Goal: Entertainment & Leisure: Consume media (video, audio)

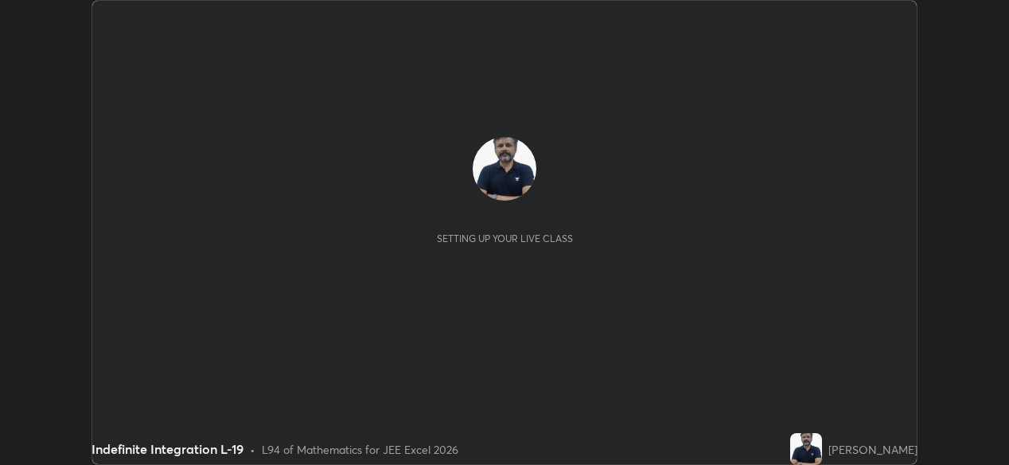
scroll to position [465, 1008]
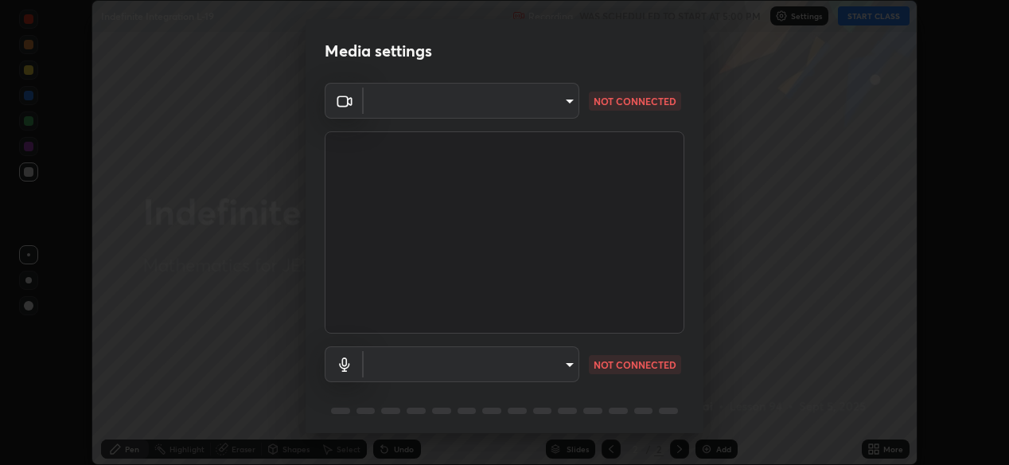
type input "ef407f58ae65e10c1af5a040b6eccf178273e27ca296938399710cc3d85b5032"
type input "bbe87394109347f7e4f5ff1e70be8ac267bc9871e6f17051b61756f6eafa93c7"
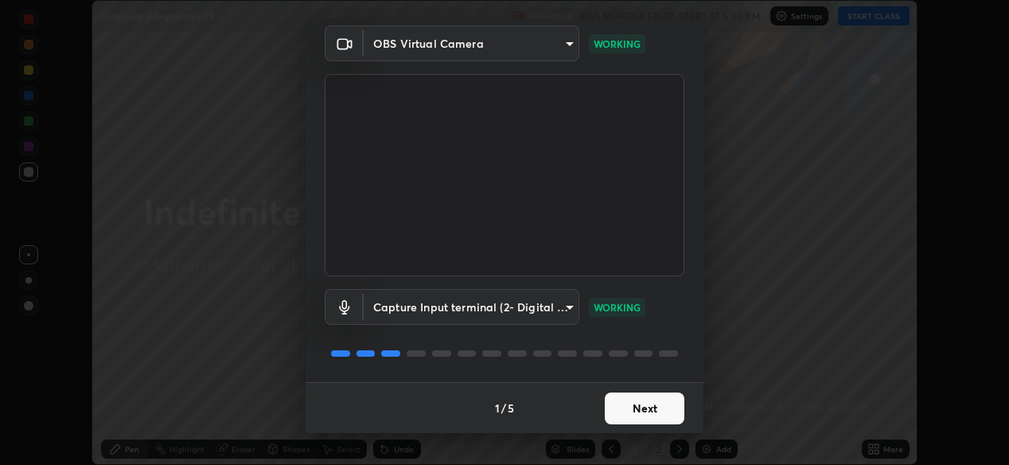
click at [648, 407] on button "Next" at bounding box center [645, 408] width 80 height 32
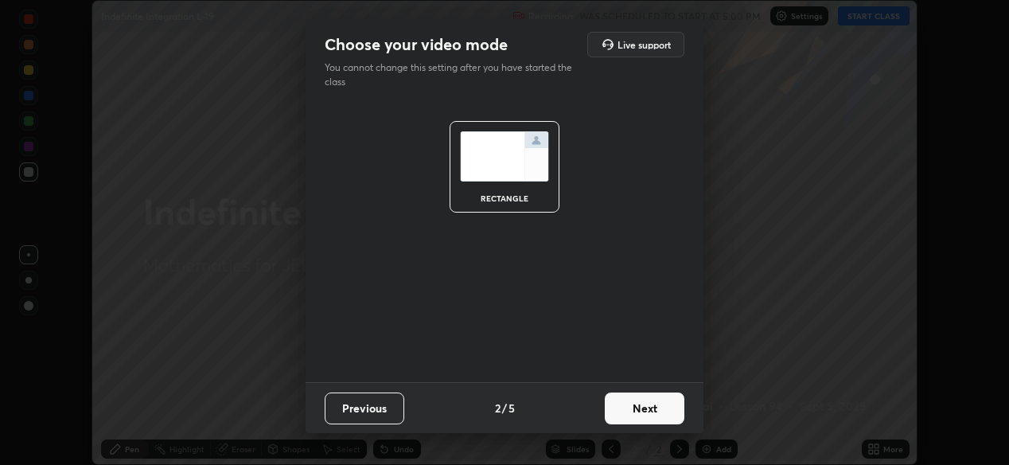
scroll to position [0, 0]
click at [648, 410] on button "Next" at bounding box center [645, 408] width 80 height 32
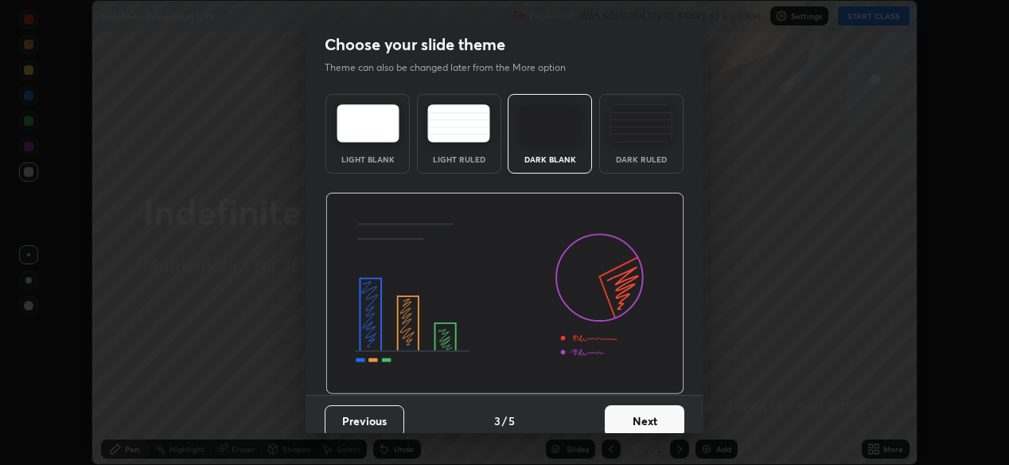
click at [646, 415] on button "Next" at bounding box center [645, 421] width 80 height 32
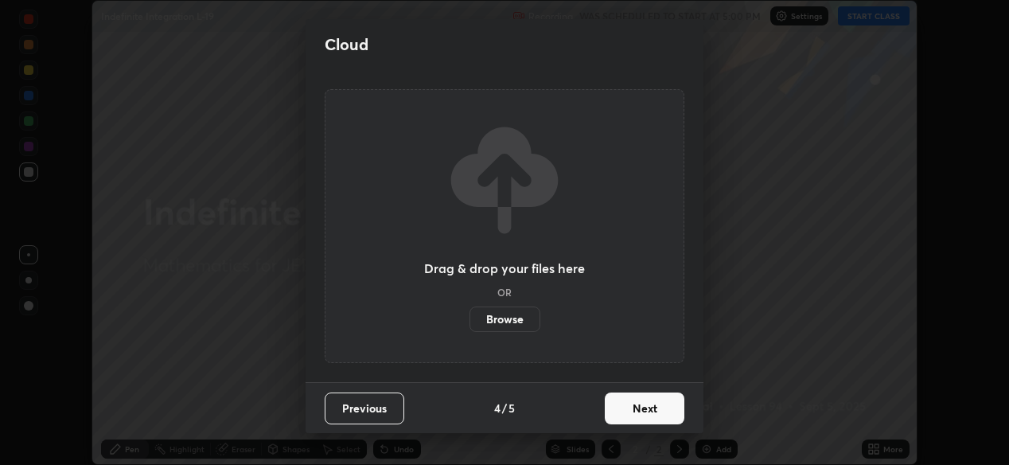
click at [650, 419] on button "Next" at bounding box center [645, 408] width 80 height 32
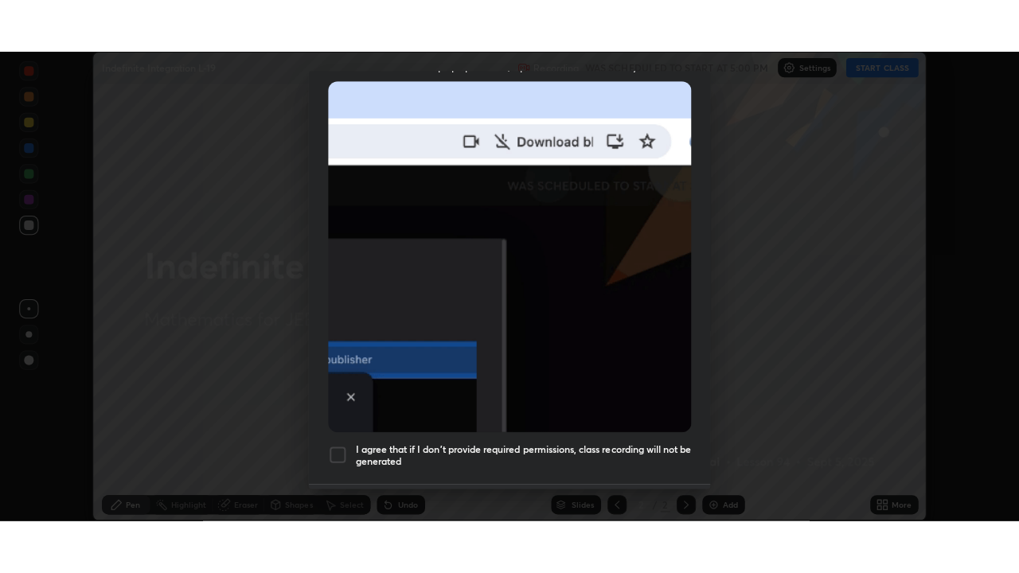
scroll to position [382, 0]
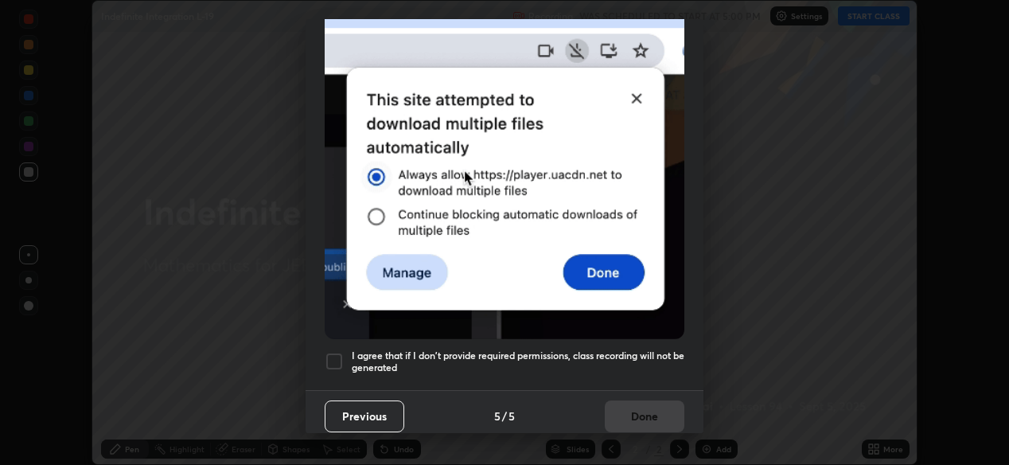
click at [334, 352] on div at bounding box center [334, 361] width 19 height 19
click at [639, 411] on button "Done" at bounding box center [645, 416] width 80 height 32
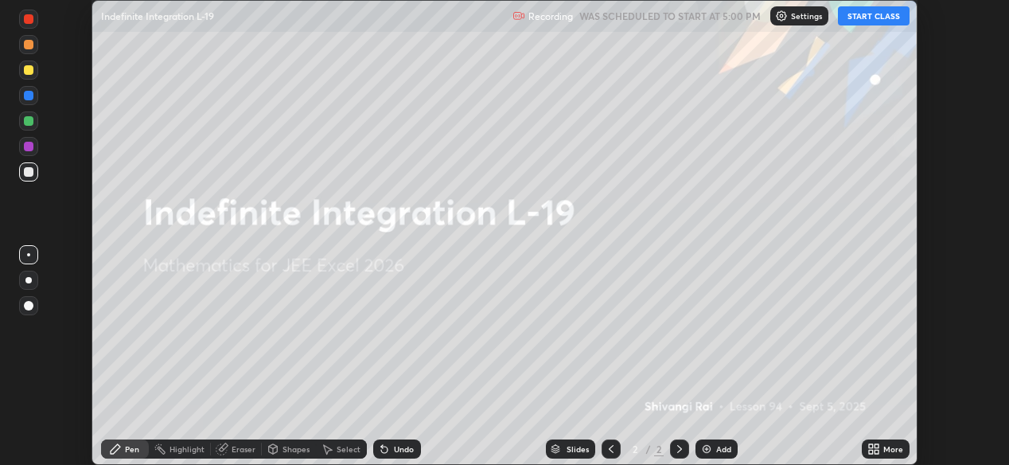
click at [868, 18] on button "START CLASS" at bounding box center [874, 15] width 72 height 19
click at [870, 446] on icon at bounding box center [871, 446] width 4 height 4
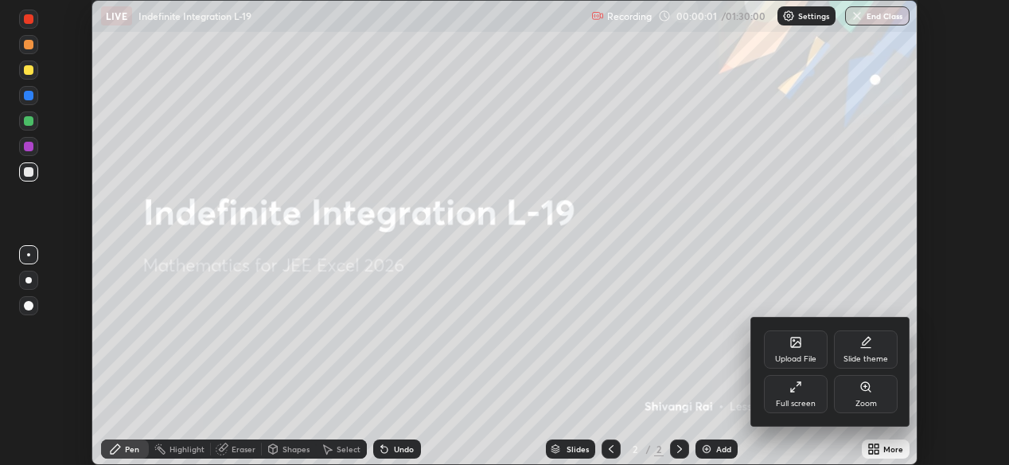
click at [787, 405] on div "Full screen" at bounding box center [796, 403] width 40 height 8
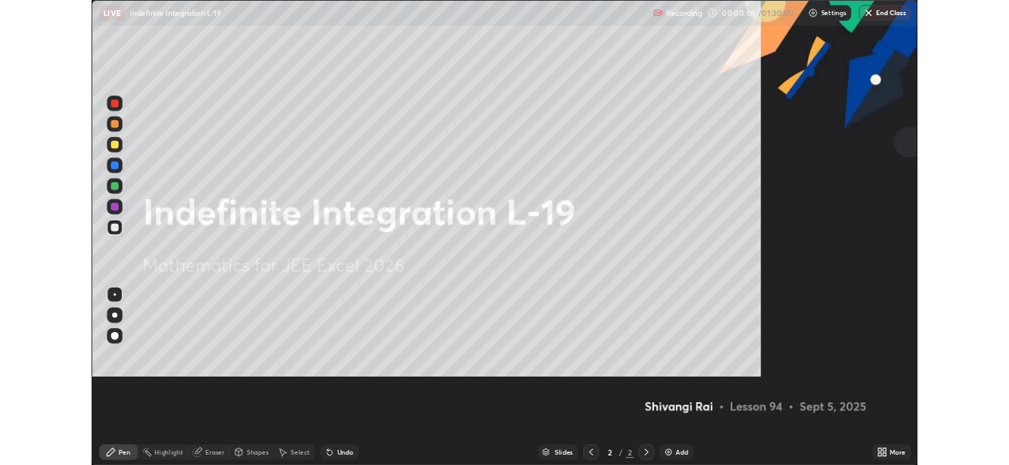
scroll to position [573, 1019]
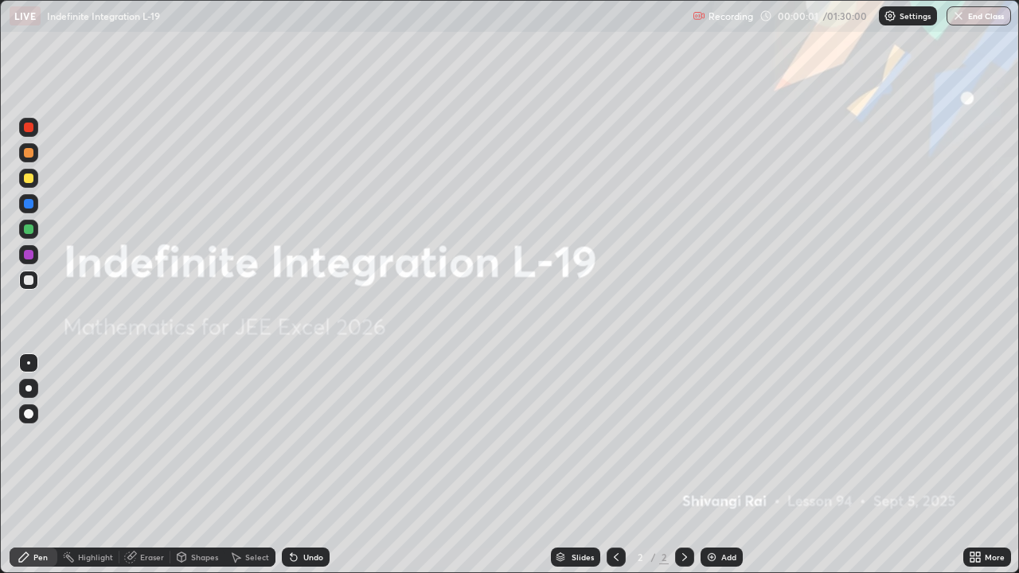
click at [719, 464] on div "Add" at bounding box center [721, 556] width 42 height 19
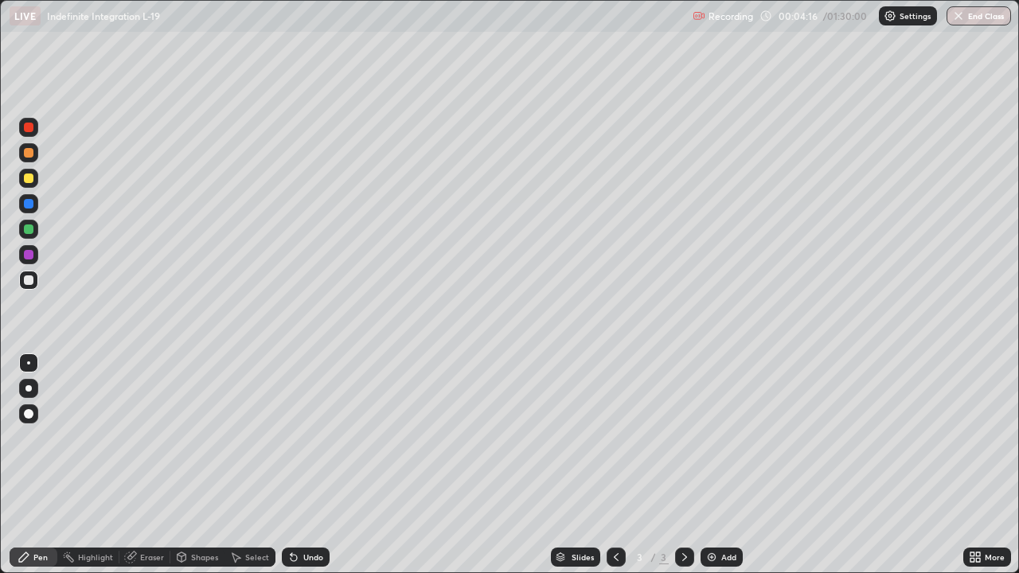
click at [713, 464] on img at bounding box center [711, 557] width 13 height 13
click at [722, 464] on div "Add" at bounding box center [728, 557] width 15 height 8
click at [715, 464] on img at bounding box center [711, 557] width 13 height 13
click at [719, 464] on div "Add" at bounding box center [721, 556] width 42 height 19
click at [615, 464] on icon at bounding box center [616, 557] width 13 height 13
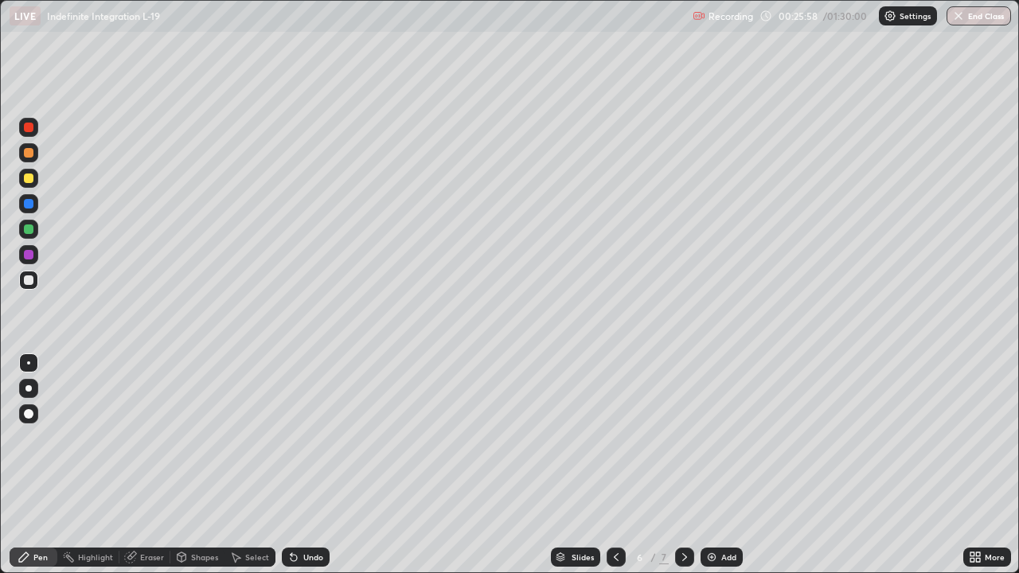
click at [684, 464] on icon at bounding box center [684, 557] width 13 height 13
click at [615, 464] on icon at bounding box center [616, 557] width 13 height 13
click at [684, 464] on icon at bounding box center [684, 557] width 13 height 13
click at [614, 464] on icon at bounding box center [616, 557] width 13 height 13
click at [683, 464] on icon at bounding box center [684, 557] width 13 height 13
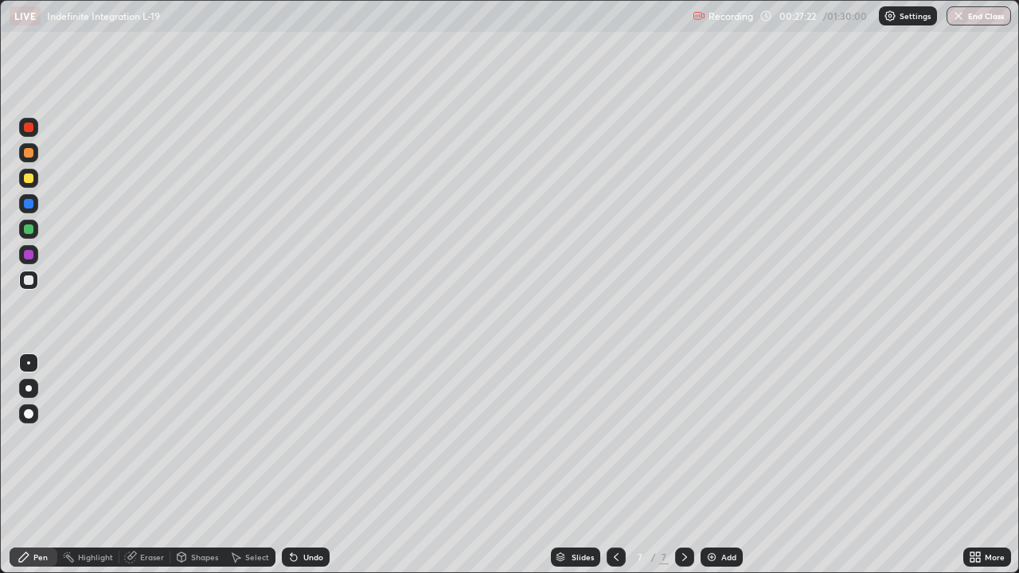
click at [614, 464] on icon at bounding box center [616, 557] width 13 height 13
click at [684, 464] on icon at bounding box center [684, 557] width 5 height 8
click at [615, 464] on icon at bounding box center [615, 557] width 5 height 8
click at [683, 464] on icon at bounding box center [684, 557] width 13 height 13
click at [685, 464] on icon at bounding box center [684, 557] width 13 height 13
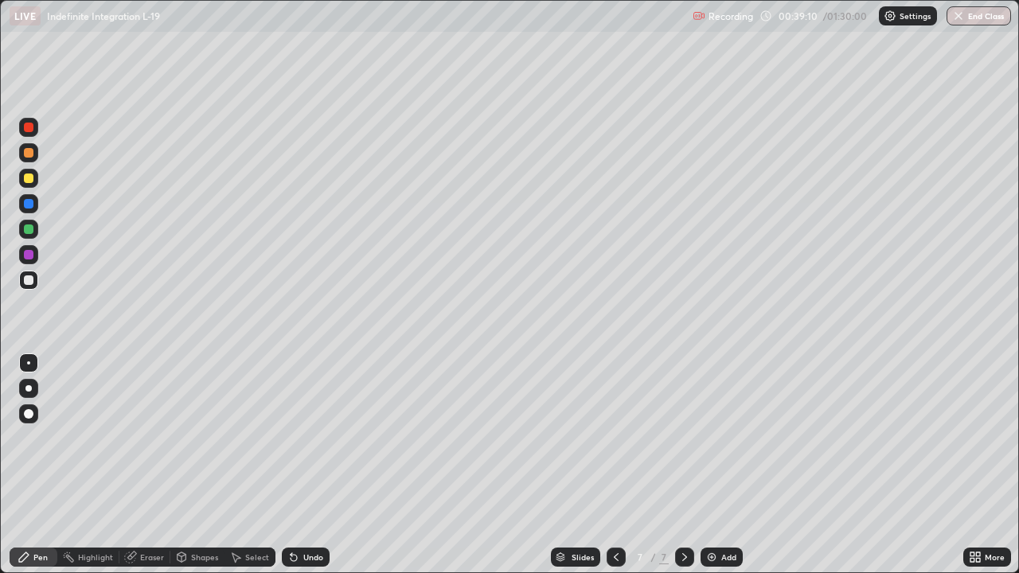
click at [715, 464] on img at bounding box center [711, 557] width 13 height 13
click at [721, 464] on div "Add" at bounding box center [728, 557] width 15 height 8
click at [718, 464] on div "Add" at bounding box center [721, 556] width 42 height 19
click at [614, 464] on icon at bounding box center [615, 557] width 13 height 13
click at [684, 464] on icon at bounding box center [684, 557] width 13 height 13
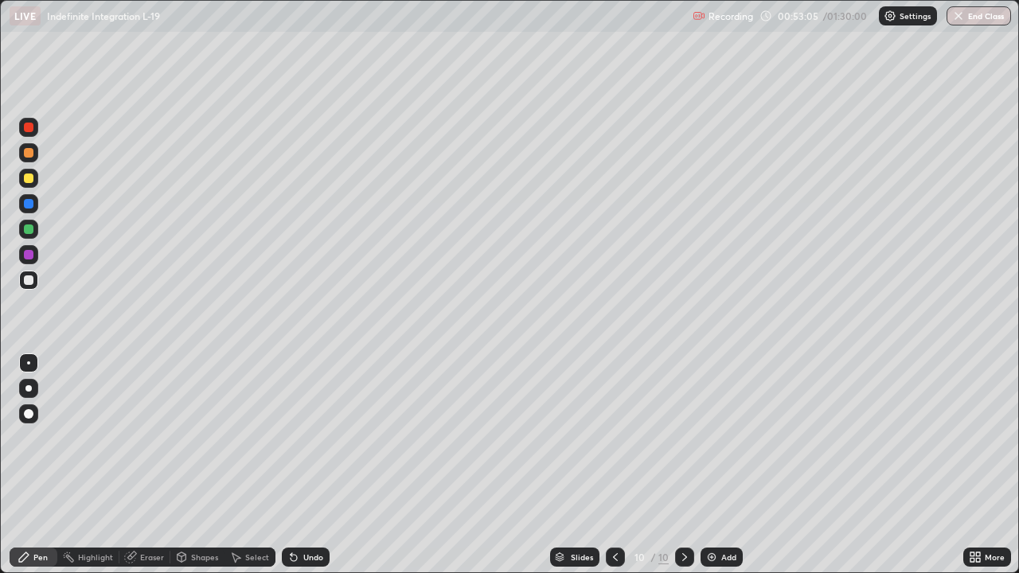
click at [711, 464] on img at bounding box center [711, 557] width 13 height 13
click at [614, 464] on icon at bounding box center [616, 557] width 13 height 13
click at [709, 464] on img at bounding box center [711, 557] width 13 height 13
click at [682, 464] on icon at bounding box center [684, 557] width 13 height 13
click at [614, 464] on icon at bounding box center [616, 557] width 13 height 13
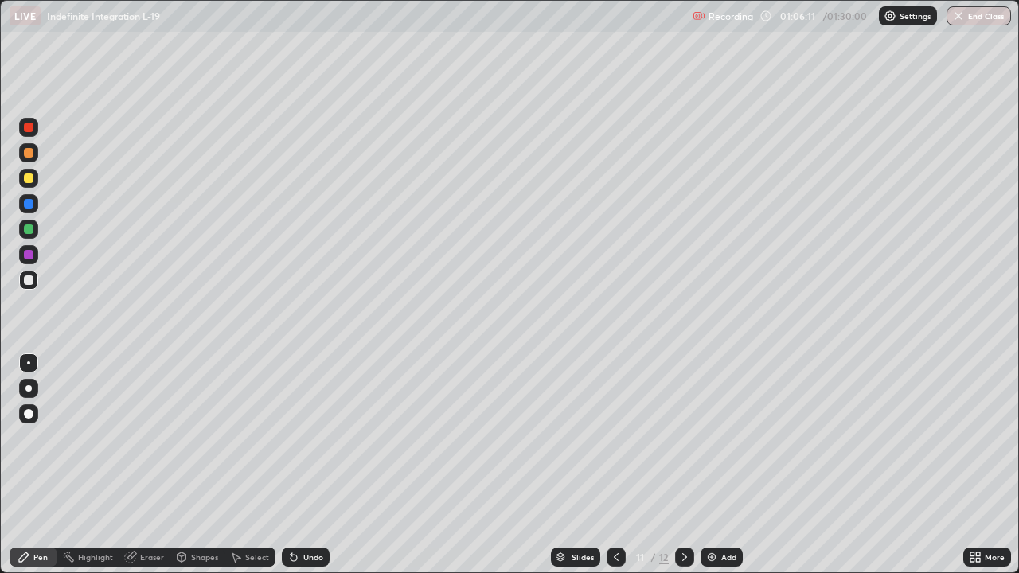
click at [680, 464] on icon at bounding box center [684, 557] width 13 height 13
click at [683, 464] on icon at bounding box center [684, 557] width 13 height 13
click at [716, 464] on div "Add" at bounding box center [721, 556] width 42 height 19
click at [974, 21] on button "End Class" at bounding box center [978, 15] width 64 height 19
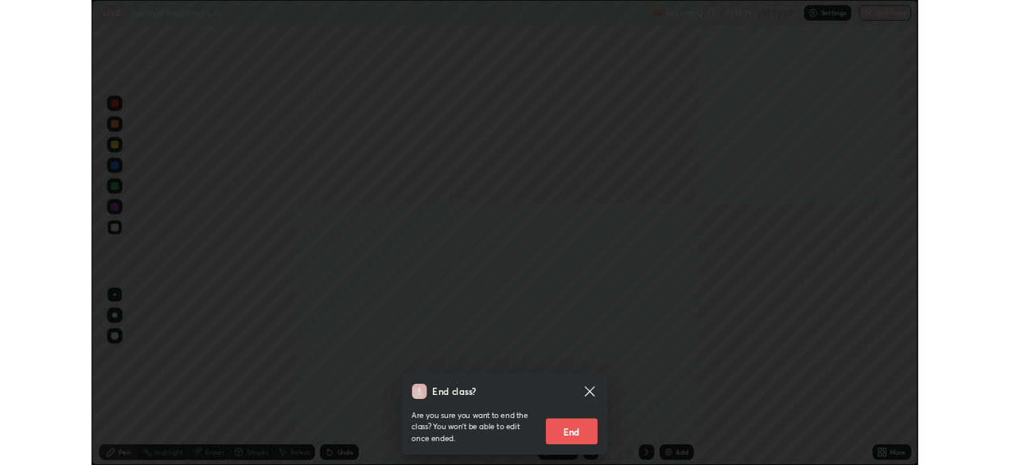
scroll to position [79106, 78561]
